Goal: Task Accomplishment & Management: Manage account settings

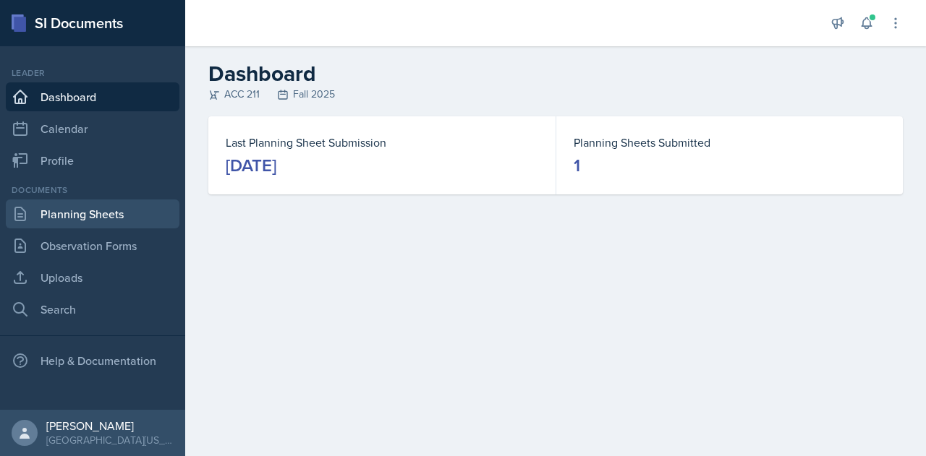
click at [136, 210] on link "Planning Sheets" at bounding box center [93, 214] width 174 height 29
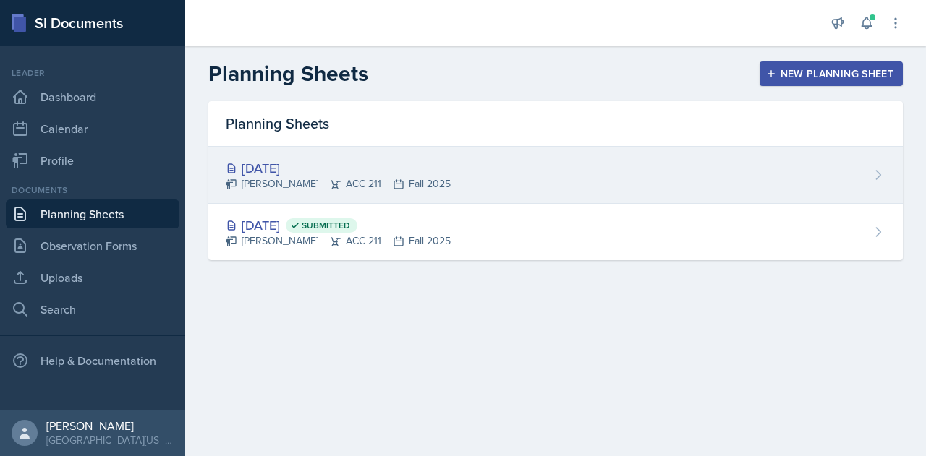
click at [310, 163] on div "[DATE]" at bounding box center [338, 168] width 225 height 20
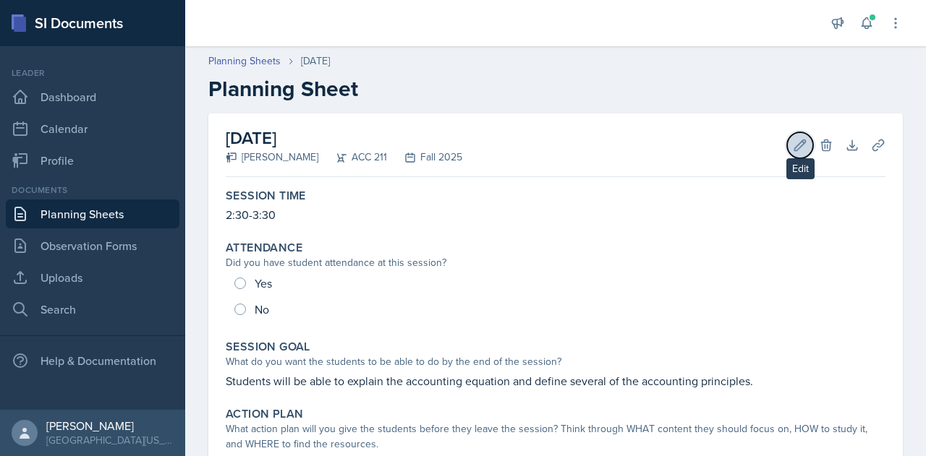
click at [793, 140] on icon at bounding box center [800, 145] width 14 height 14
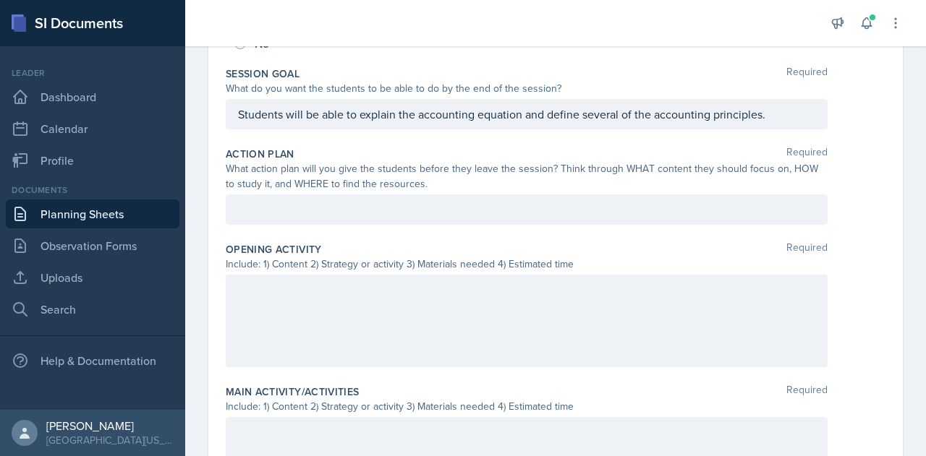
scroll to position [283, 0]
click at [499, 236] on div "Opening Activity Required Include: 1) Content 2) Strategy or activity 3) Materi…" at bounding box center [556, 307] width 660 height 142
click at [397, 209] on p at bounding box center [526, 208] width 577 height 17
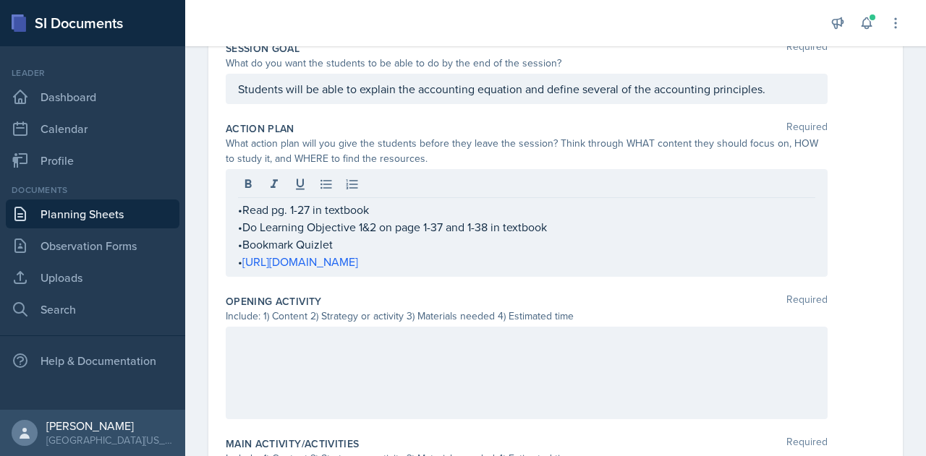
click at [641, 289] on div "Opening Activity Required Include: 1) Content 2) Strategy or activity 3) Materi…" at bounding box center [556, 360] width 660 height 142
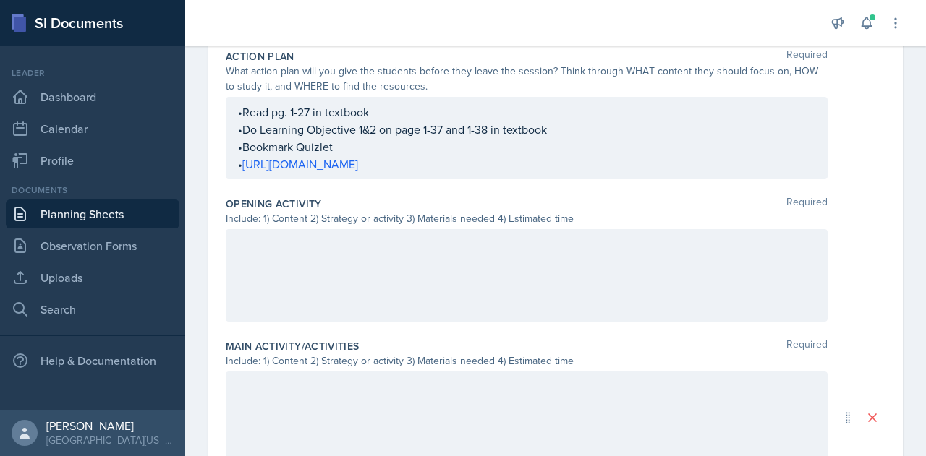
click at [589, 280] on div at bounding box center [527, 275] width 602 height 93
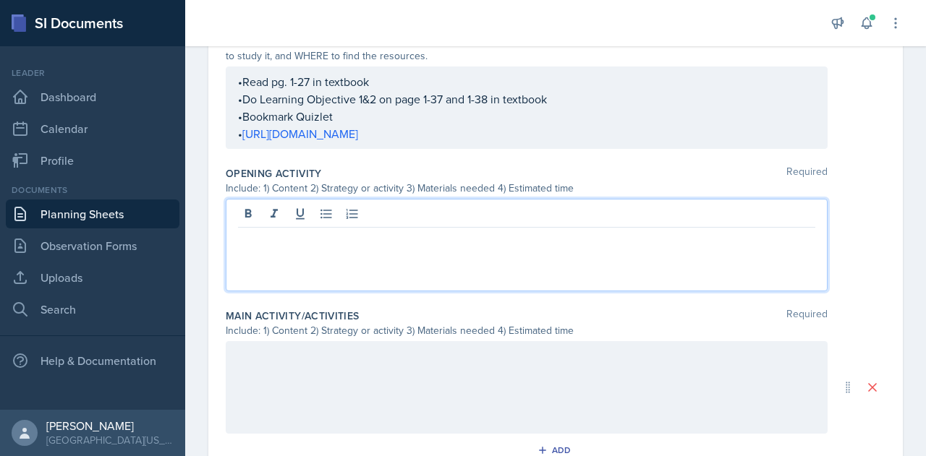
scroll to position [409, 0]
click at [357, 254] on div at bounding box center [527, 246] width 602 height 93
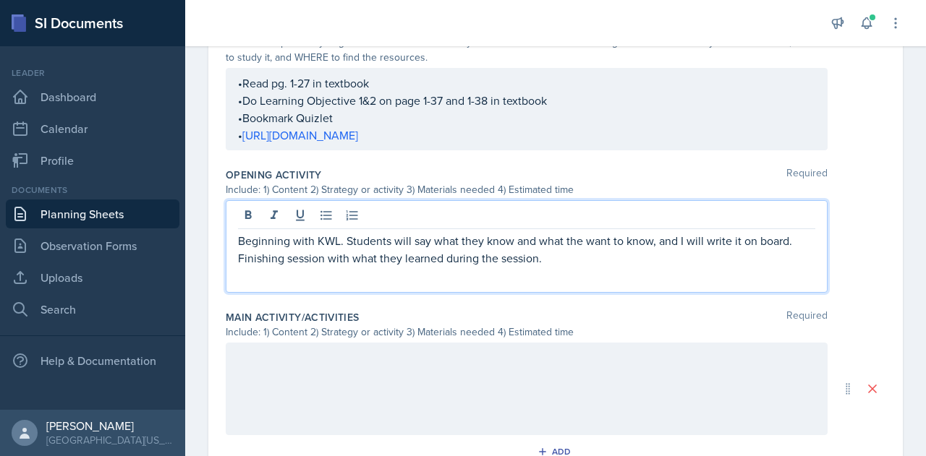
scroll to position [410, 0]
click at [631, 242] on p "Beginning with KWL. Students will say what they know and what the want to know,…" at bounding box center [526, 248] width 577 height 35
click at [631, 254] on p "Beginning with KWL. Students will say what they know and what the want to learn…" at bounding box center [526, 248] width 577 height 35
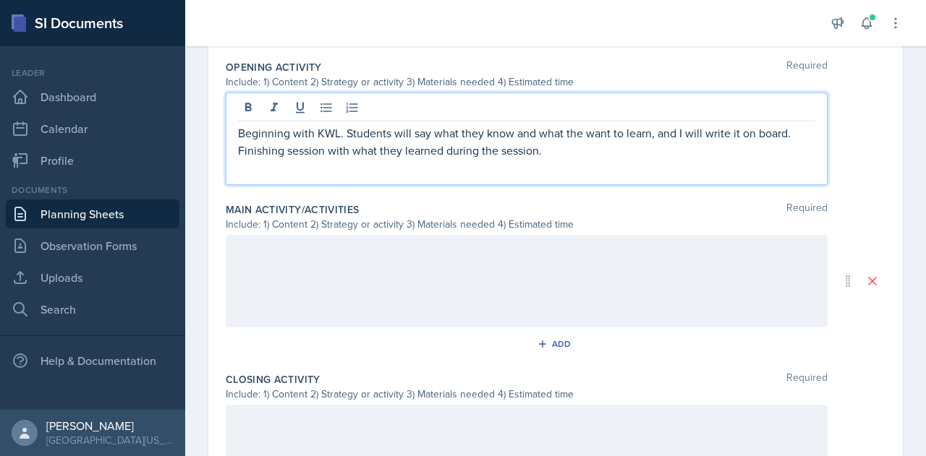
scroll to position [515, 0]
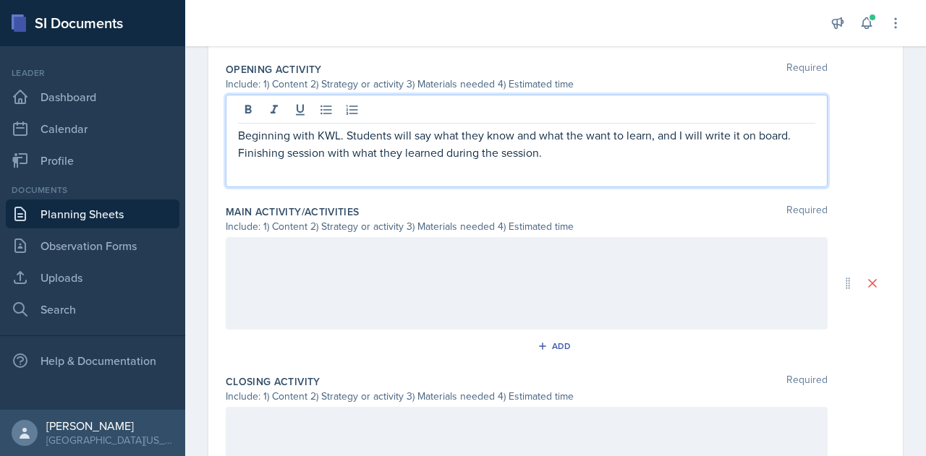
click at [392, 286] on div at bounding box center [527, 283] width 602 height 93
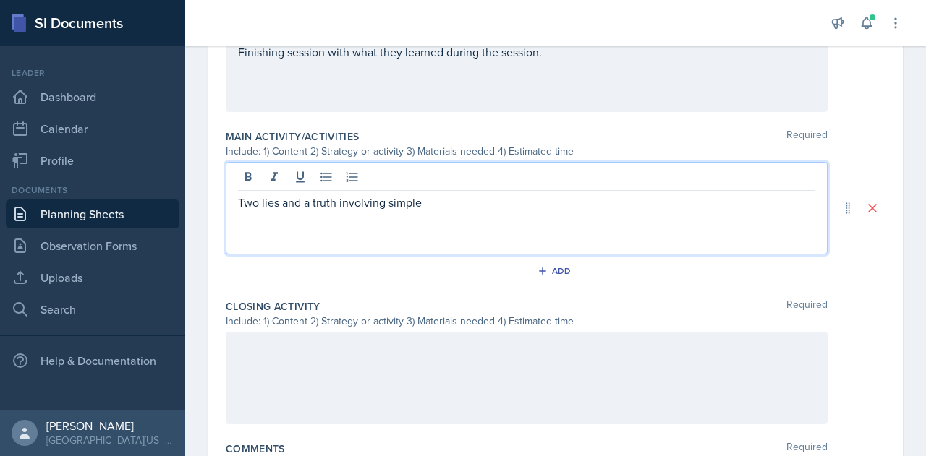
scroll to position [591, 0]
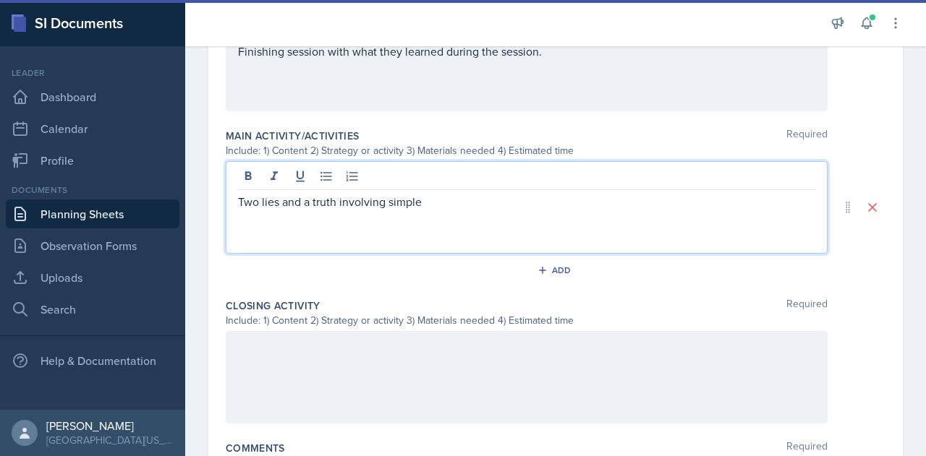
click at [486, 201] on p "Two lies and a truth involving simple" at bounding box center [526, 201] width 577 height 17
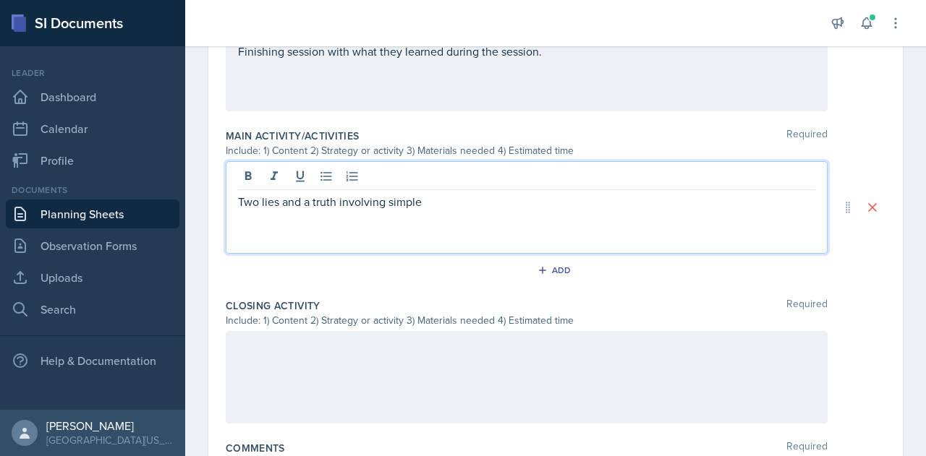
click at [474, 205] on p "Two lies and a truth involving simple" at bounding box center [526, 201] width 577 height 17
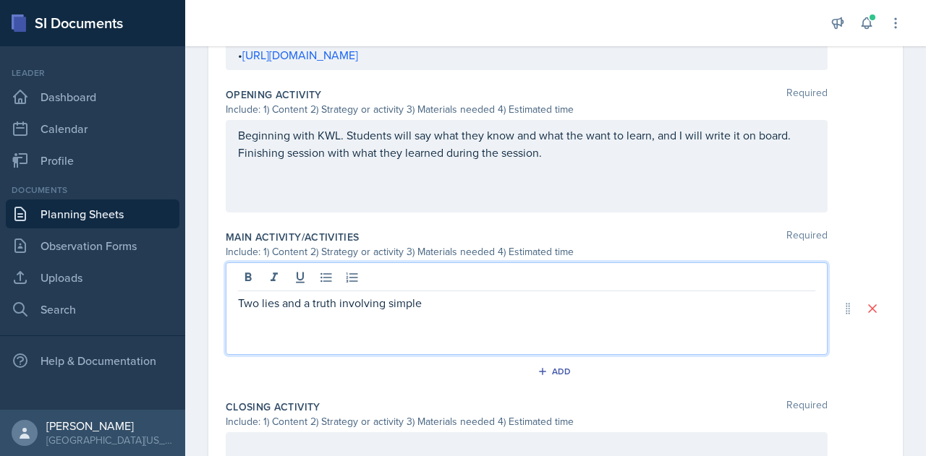
scroll to position [471, 0]
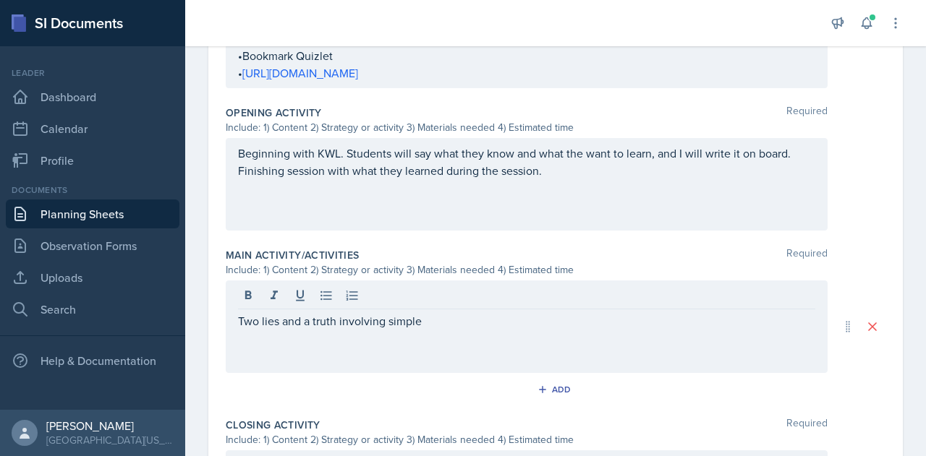
click at [599, 180] on div "Beginning with KWL. Students will say what they know and what the want to learn…" at bounding box center [527, 184] width 602 height 93
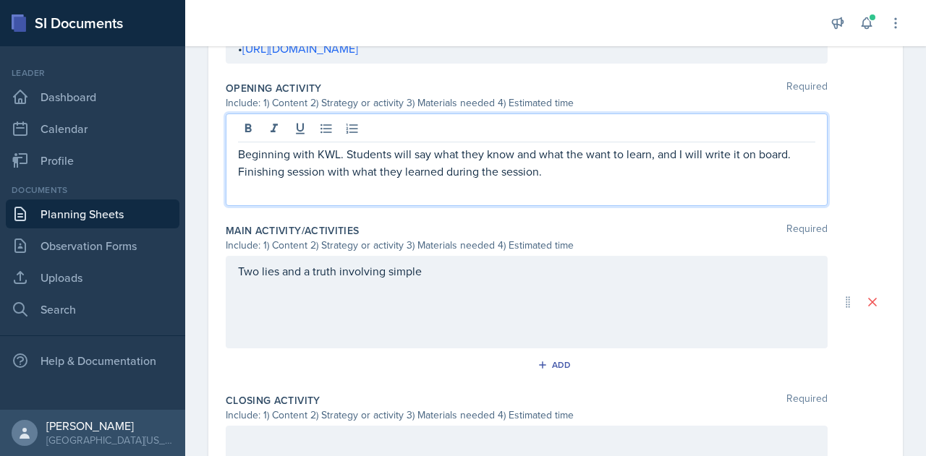
click at [620, 179] on div "Beginning with KWL. Students will say what they know and what the want to learn…" at bounding box center [527, 160] width 602 height 93
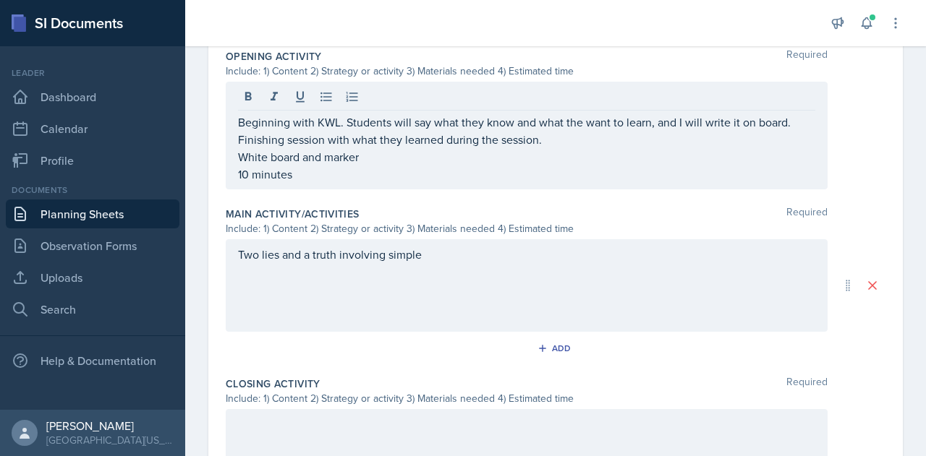
click at [558, 264] on div "Two lies and a truth involving simple" at bounding box center [527, 285] width 602 height 93
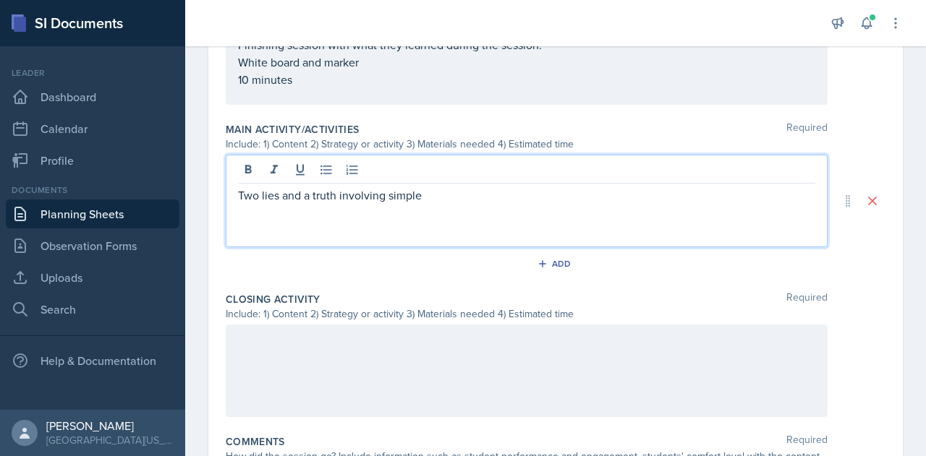
scroll to position [563, 0]
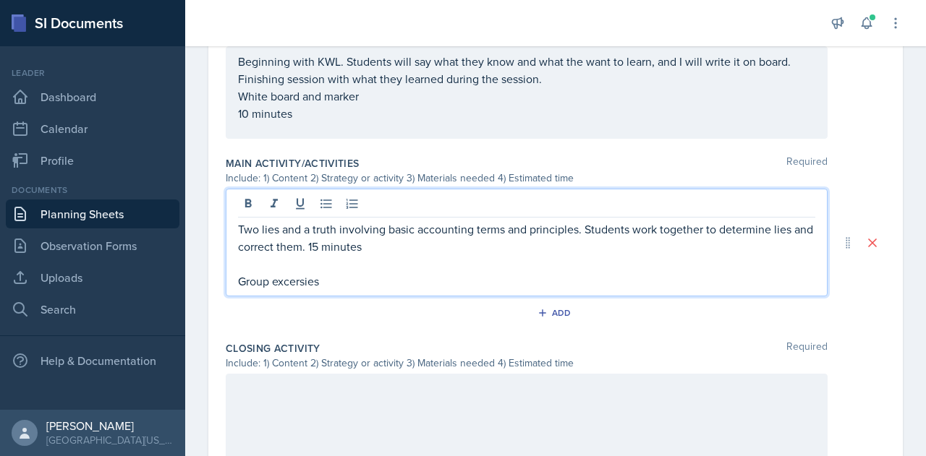
drag, startPoint x: 294, startPoint y: 280, endPoint x: 612, endPoint y: 274, distance: 318.2
click at [612, 274] on p "Group excersies" at bounding box center [526, 281] width 577 height 17
click at [526, 277] on p "Group excersies" at bounding box center [526, 281] width 577 height 17
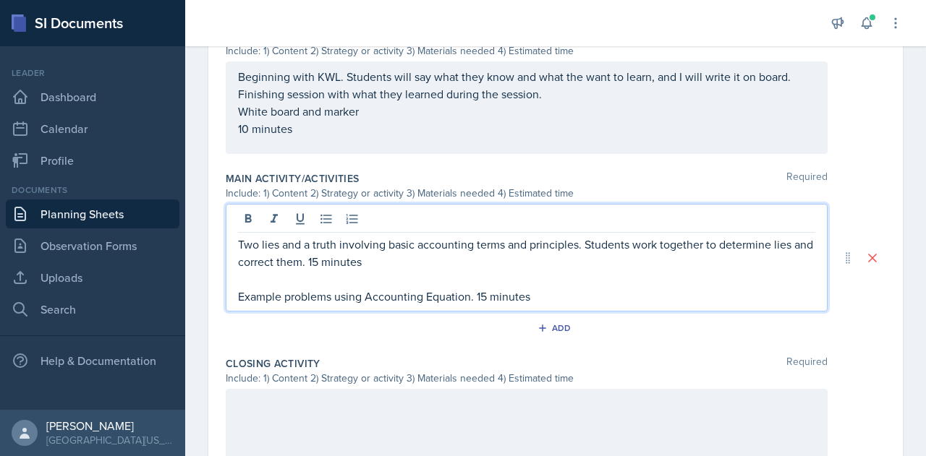
scroll to position [547, 0]
click at [485, 297] on p "Example problems using Accounting Equation. 15 minutes" at bounding box center [526, 297] width 577 height 17
click at [567, 294] on p "Example problems using Accounting Equation. 20 minutes" at bounding box center [526, 297] width 577 height 17
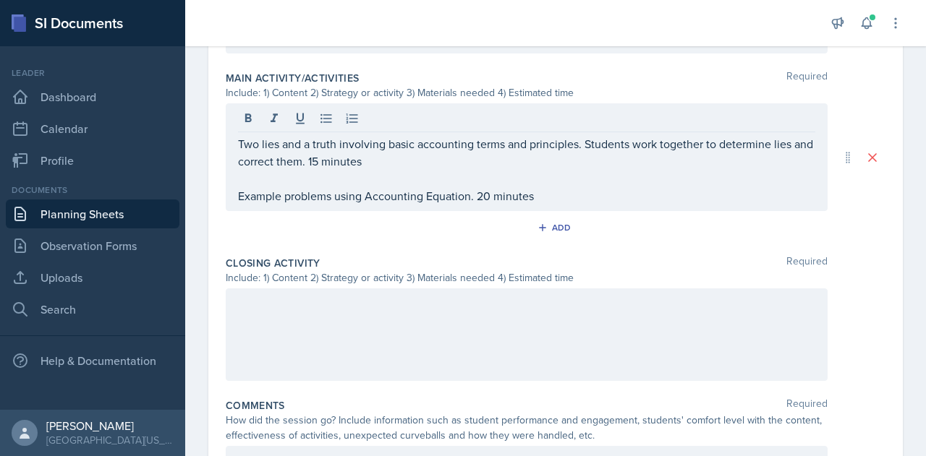
click at [428, 314] on div at bounding box center [527, 335] width 602 height 93
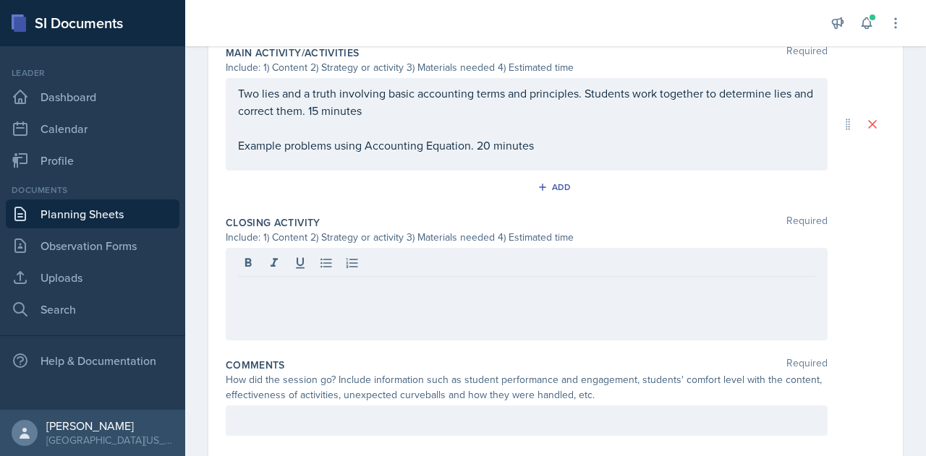
click at [322, 304] on div at bounding box center [527, 294] width 602 height 93
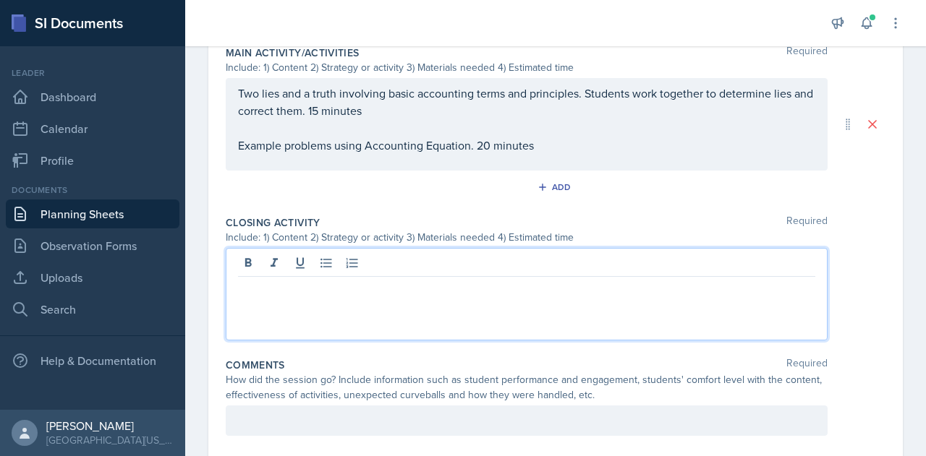
click at [384, 297] on div at bounding box center [527, 294] width 602 height 93
click at [474, 286] on p "Take students through Quizlet exercise" at bounding box center [526, 288] width 577 height 17
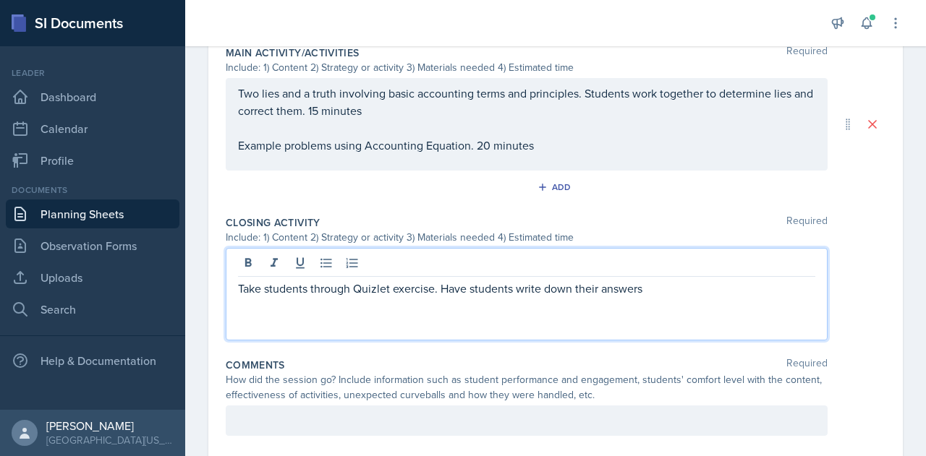
click at [675, 289] on p "Take students through Quizlet exercise. Have students write down their answers" at bounding box center [526, 288] width 577 height 17
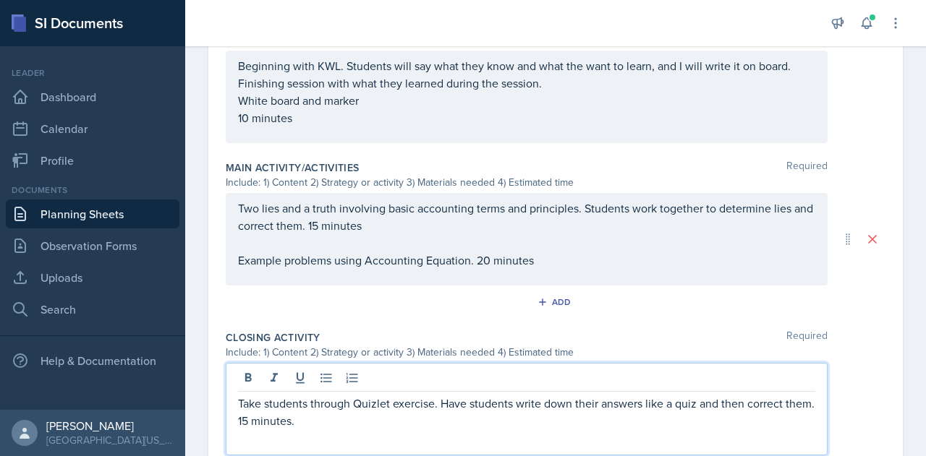
scroll to position [529, 0]
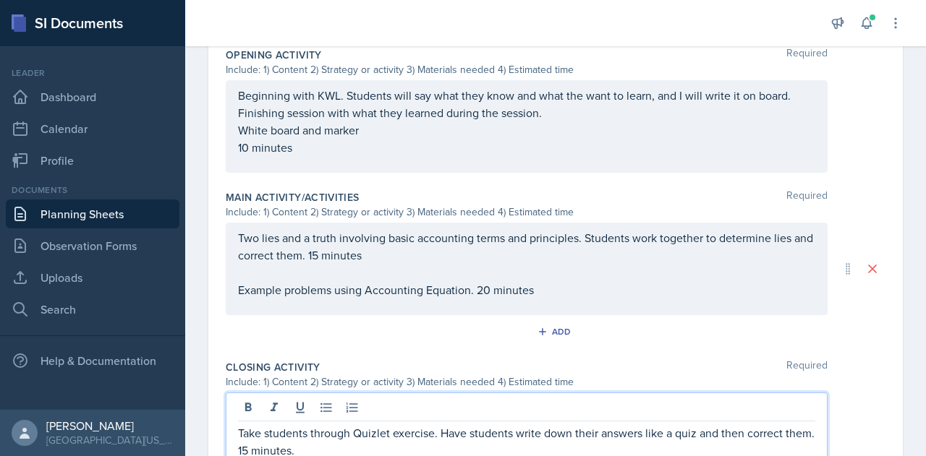
click at [623, 289] on p "Example problems using Accounting Equation. 20 minutes" at bounding box center [526, 289] width 577 height 17
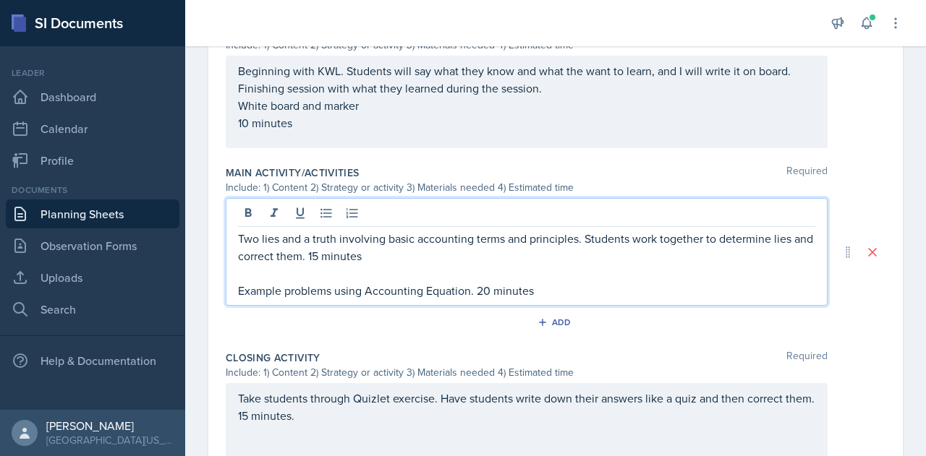
click at [474, 294] on p "Example problems using Accounting Equation. 20 minutes" at bounding box center [526, 290] width 577 height 17
click at [479, 289] on p "Example problems using Accounting Equation. students work together 20 minutes" at bounding box center [526, 290] width 577 height 17
click at [597, 293] on p "Example problems using Accounting Equation. Students work together 20 minutes" at bounding box center [526, 290] width 577 height 17
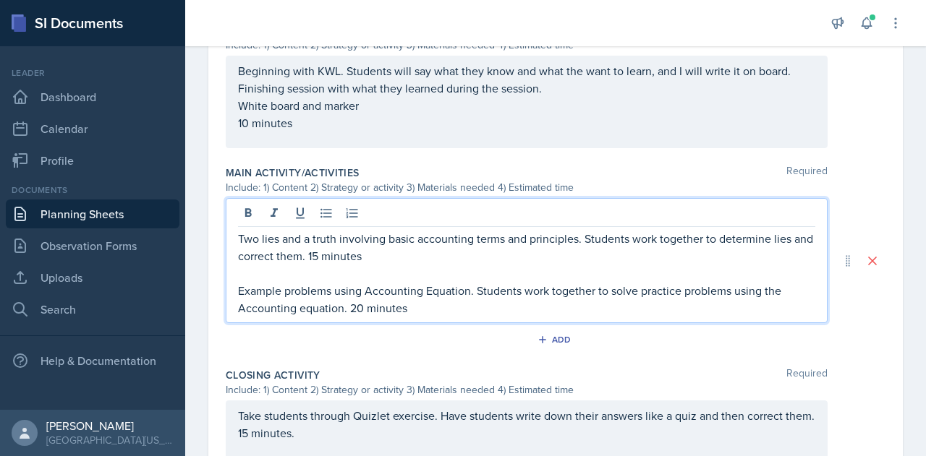
click at [451, 310] on p "Example problems using Accounting Equation. Students work together to solve pra…" at bounding box center [526, 299] width 577 height 35
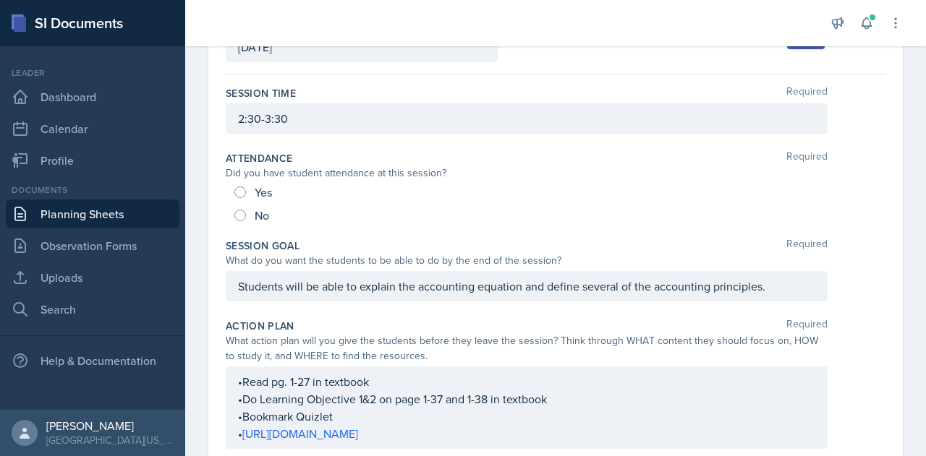
scroll to position [0, 0]
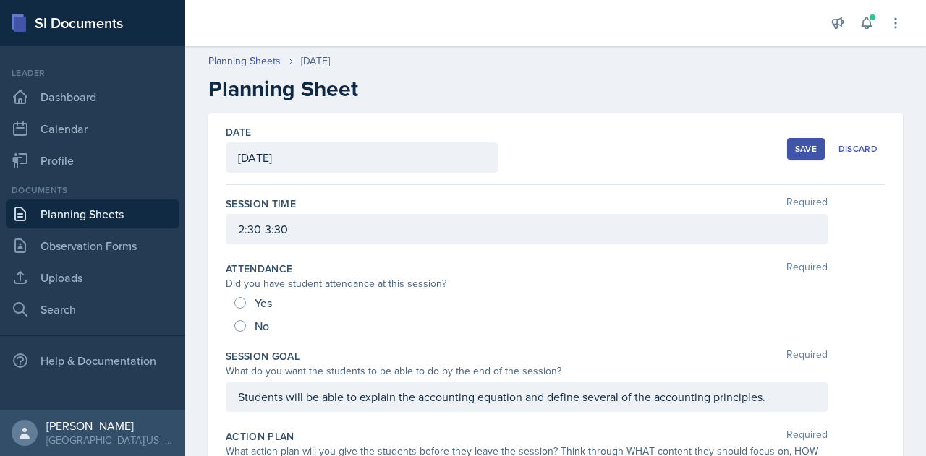
click at [787, 150] on button "Save" at bounding box center [806, 149] width 38 height 22
